Goal: Find specific page/section: Find specific page/section

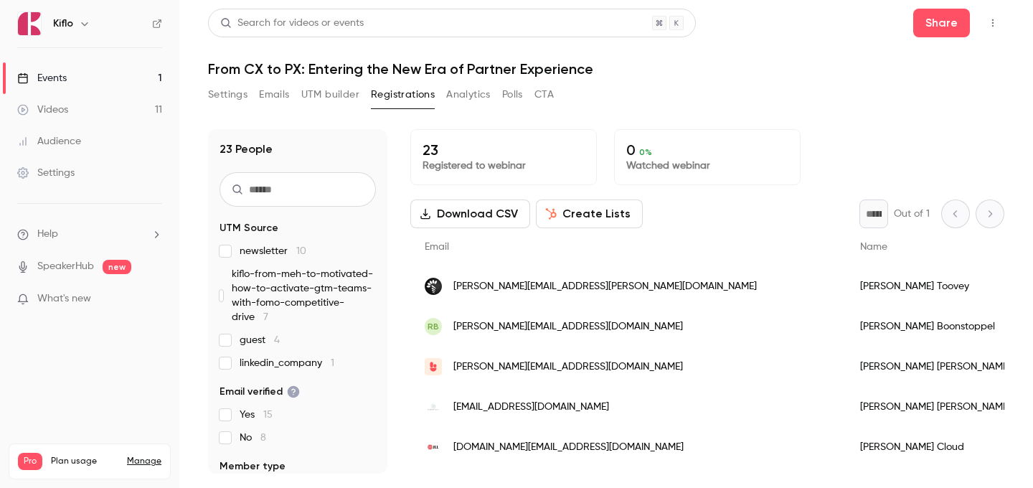
click at [118, 77] on link "Events 1" at bounding box center [89, 78] width 179 height 32
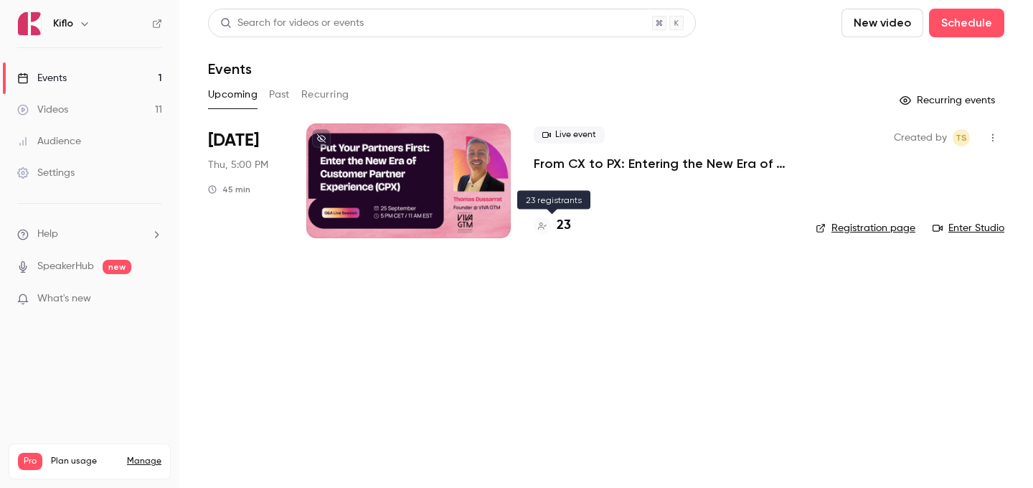
click at [560, 223] on h4 "23" at bounding box center [564, 225] width 14 height 19
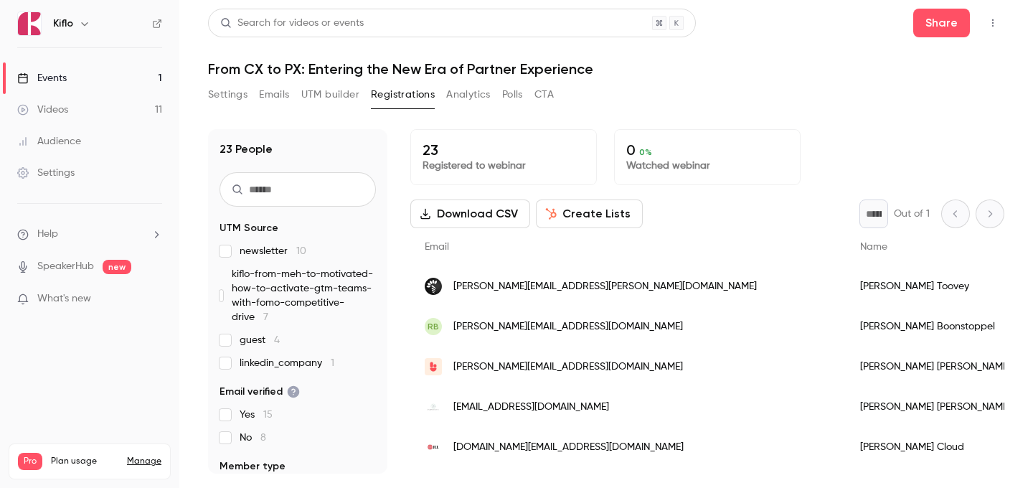
click at [89, 77] on link "Events 1" at bounding box center [89, 78] width 179 height 32
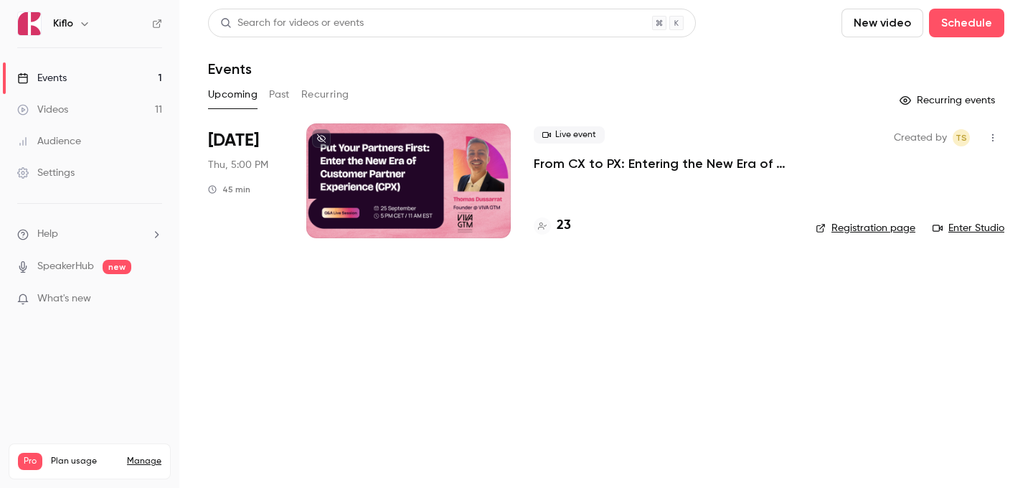
click at [151, 23] on div "Kiflo" at bounding box center [89, 23] width 145 height 24
click at [156, 21] on icon at bounding box center [157, 23] width 9 height 9
